Goal: Task Accomplishment & Management: Use online tool/utility

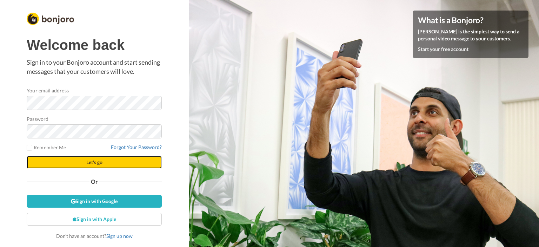
click at [108, 164] on button "Let's go" at bounding box center [94, 162] width 135 height 13
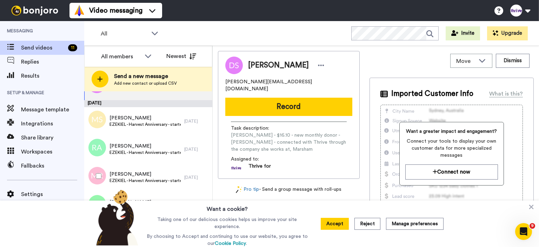
scroll to position [25, 0]
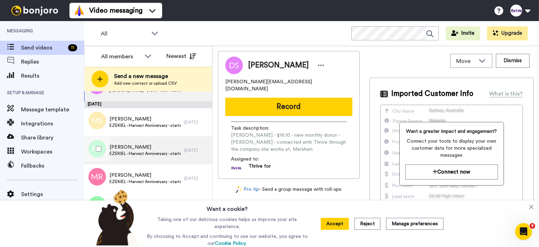
click at [136, 147] on span "Samuel Mangroo" at bounding box center [145, 147] width 71 height 7
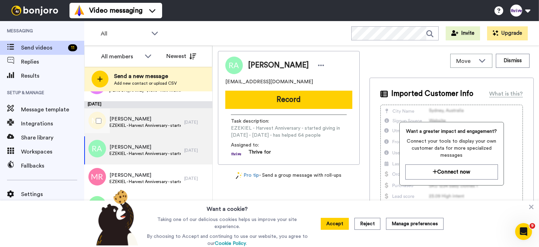
click at [138, 121] on span "Mary Sylvester" at bounding box center [145, 118] width 71 height 7
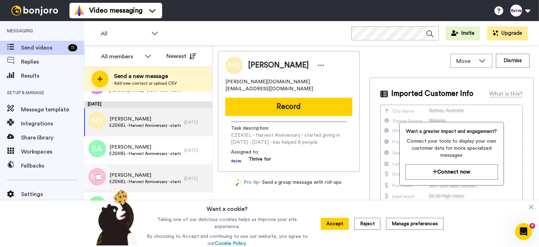
click at [136, 175] on span "Michael Reed" at bounding box center [145, 175] width 71 height 7
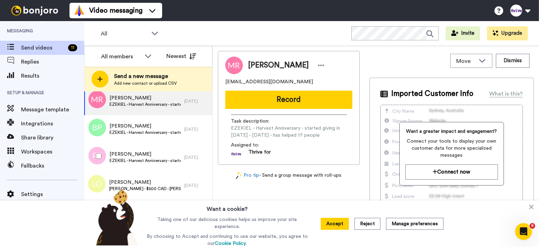
scroll to position [104, 0]
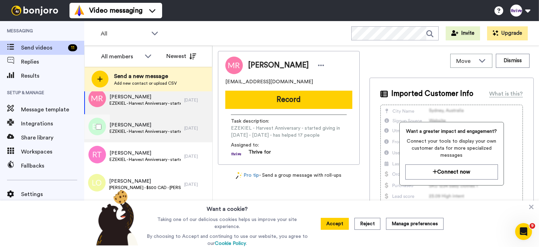
click at [145, 128] on span "Ben Prins" at bounding box center [145, 124] width 71 height 7
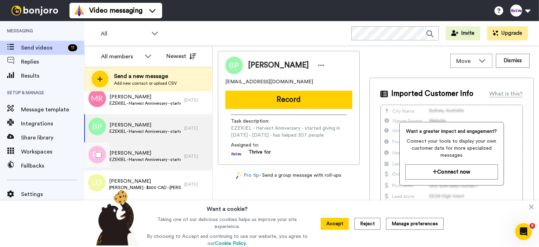
click at [140, 152] on span "Ronald Thompson" at bounding box center [145, 153] width 71 height 7
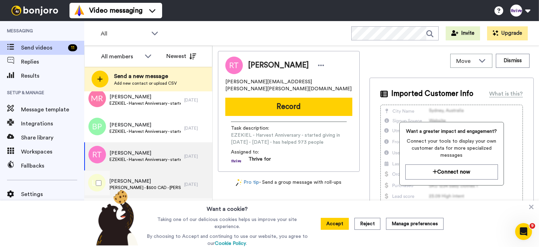
click at [146, 180] on span "Leah O'Neill" at bounding box center [145, 181] width 72 height 7
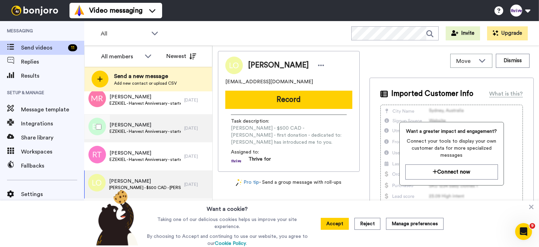
click at [144, 132] on span "EZEKIEL - Harvest Anniversary - started giving in October 2020 - 5 years ago - …" at bounding box center [145, 131] width 71 height 6
